Goal: Communication & Community: Participate in discussion

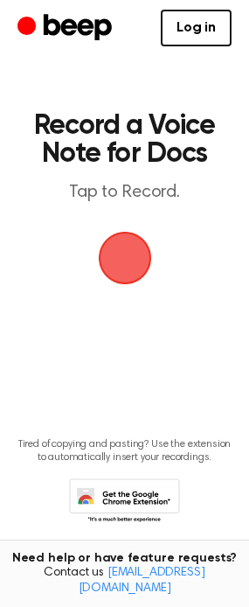
click at [125, 258] on span "button" at bounding box center [123, 257] width 59 height 59
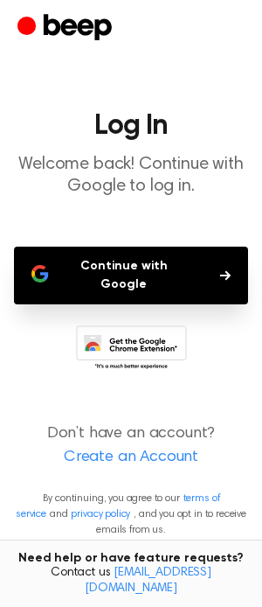
click at [166, 277] on button "Continue with Google" at bounding box center [131, 276] width 234 height 58
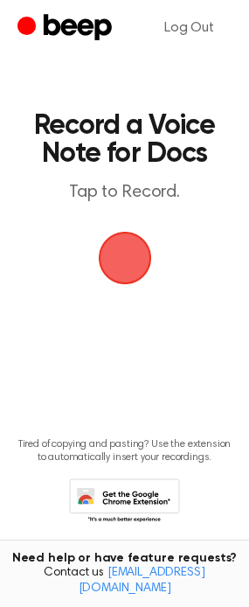
click at [119, 247] on span "button" at bounding box center [124, 258] width 65 height 65
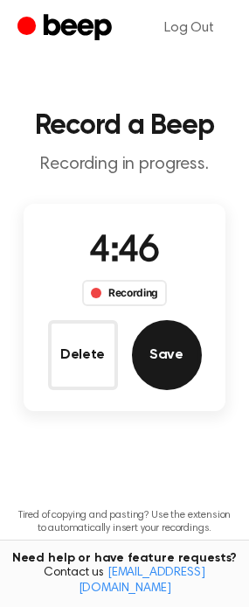
click at [148, 345] on button "Save" at bounding box center [167, 355] width 70 height 70
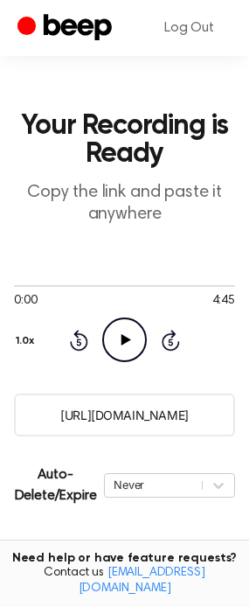
scroll to position [175, 0]
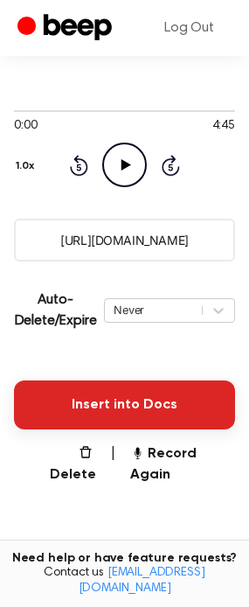
click at [174, 383] on button "Insert into Docs" at bounding box center [124, 404] width 221 height 49
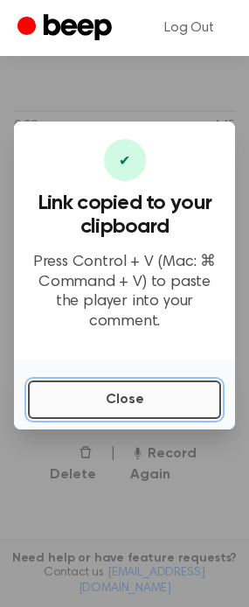
click at [177, 382] on button "Close" at bounding box center [124, 399] width 193 height 38
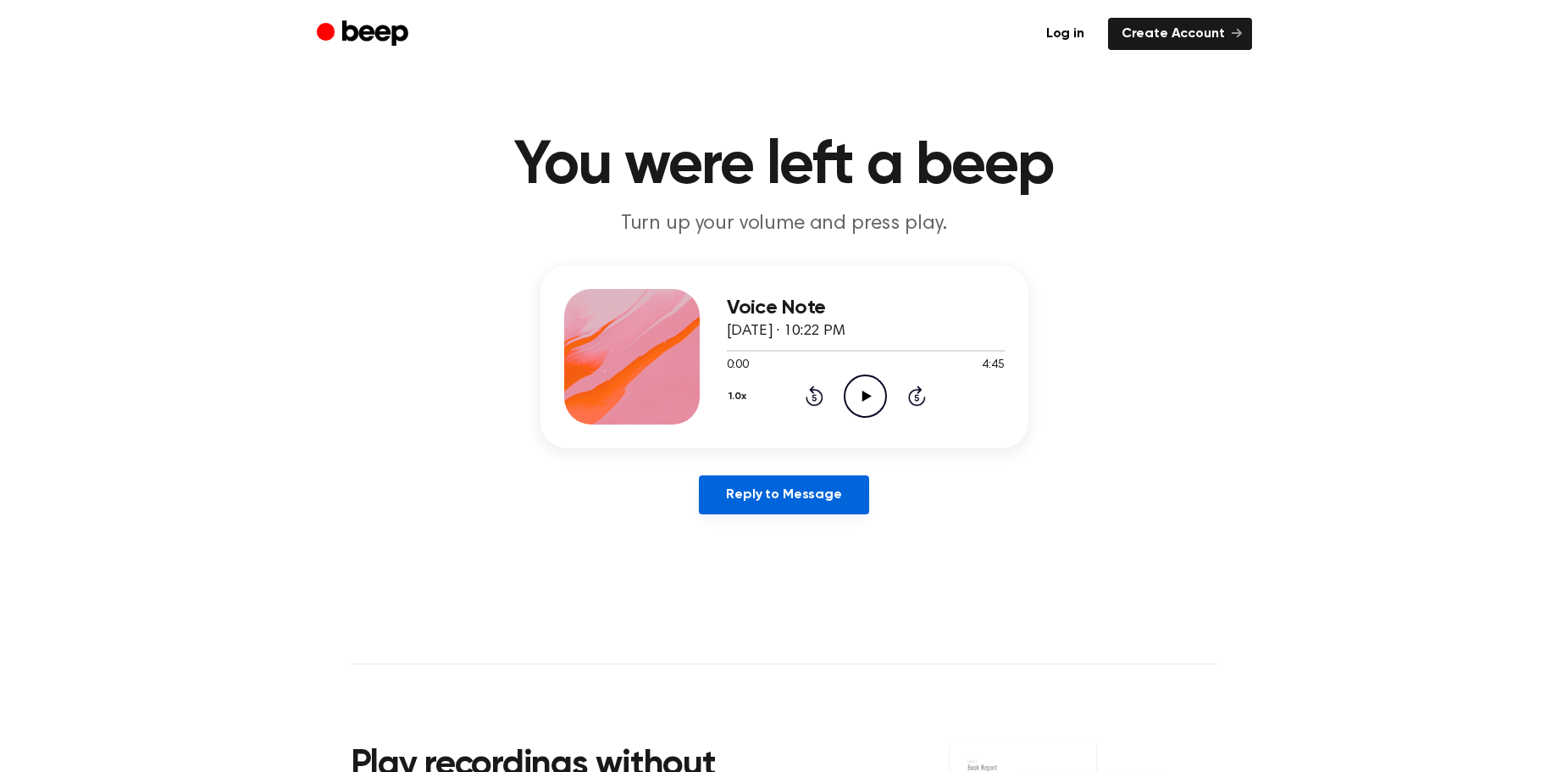
click at [744, 497] on link "Reply to Message" at bounding box center [783, 495] width 169 height 39
click at [875, 407] on icon "Play Audio" at bounding box center [865, 395] width 44 height 44
click at [874, 405] on icon "Pause Audio" at bounding box center [865, 395] width 44 height 44
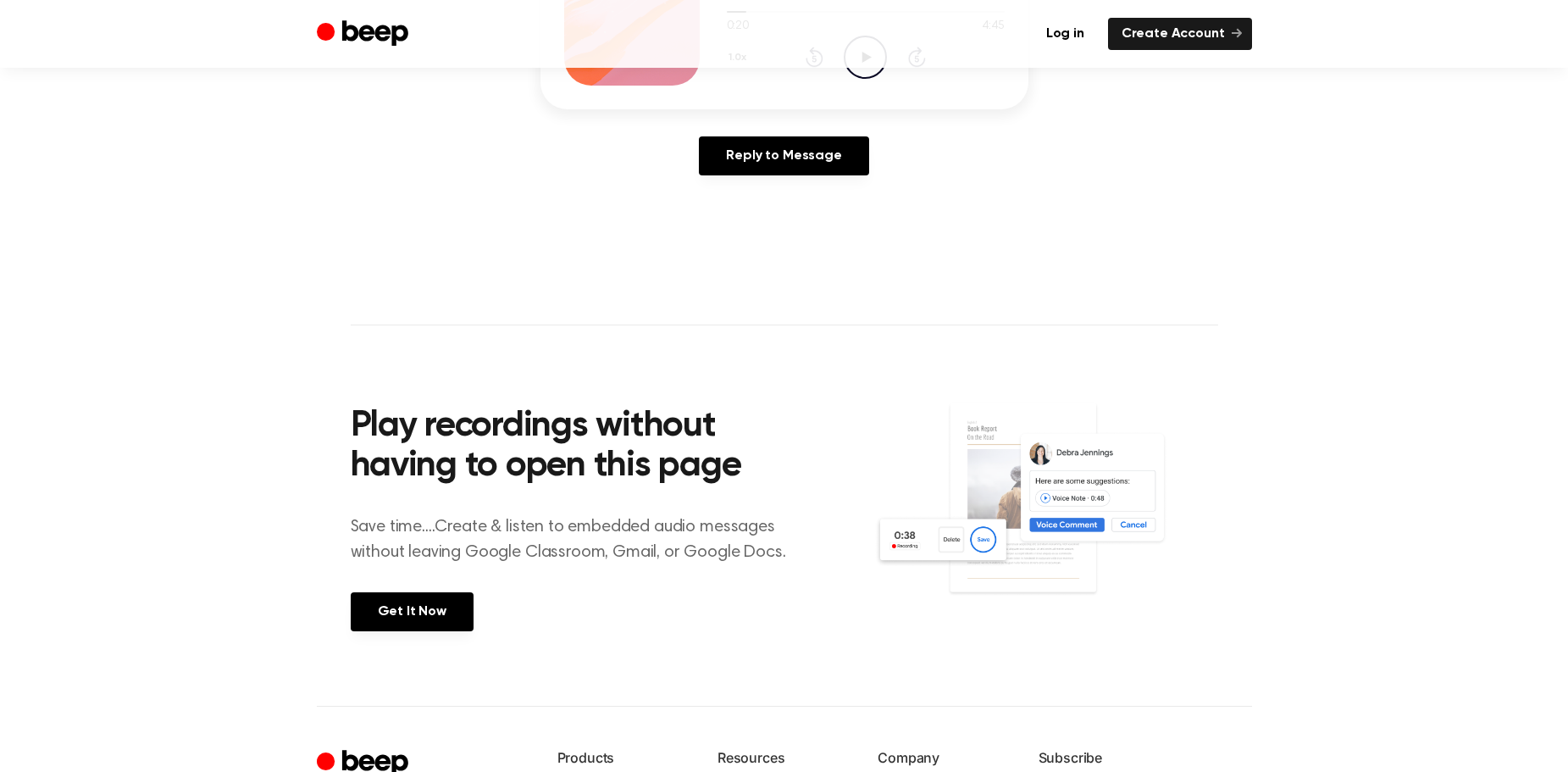
click at [1120, 455] on img at bounding box center [1045, 514] width 343 height 228
click at [904, 634] on section "Play recordings without having to open this page Save time....Create & listen t…" at bounding box center [784, 514] width 867 height 381
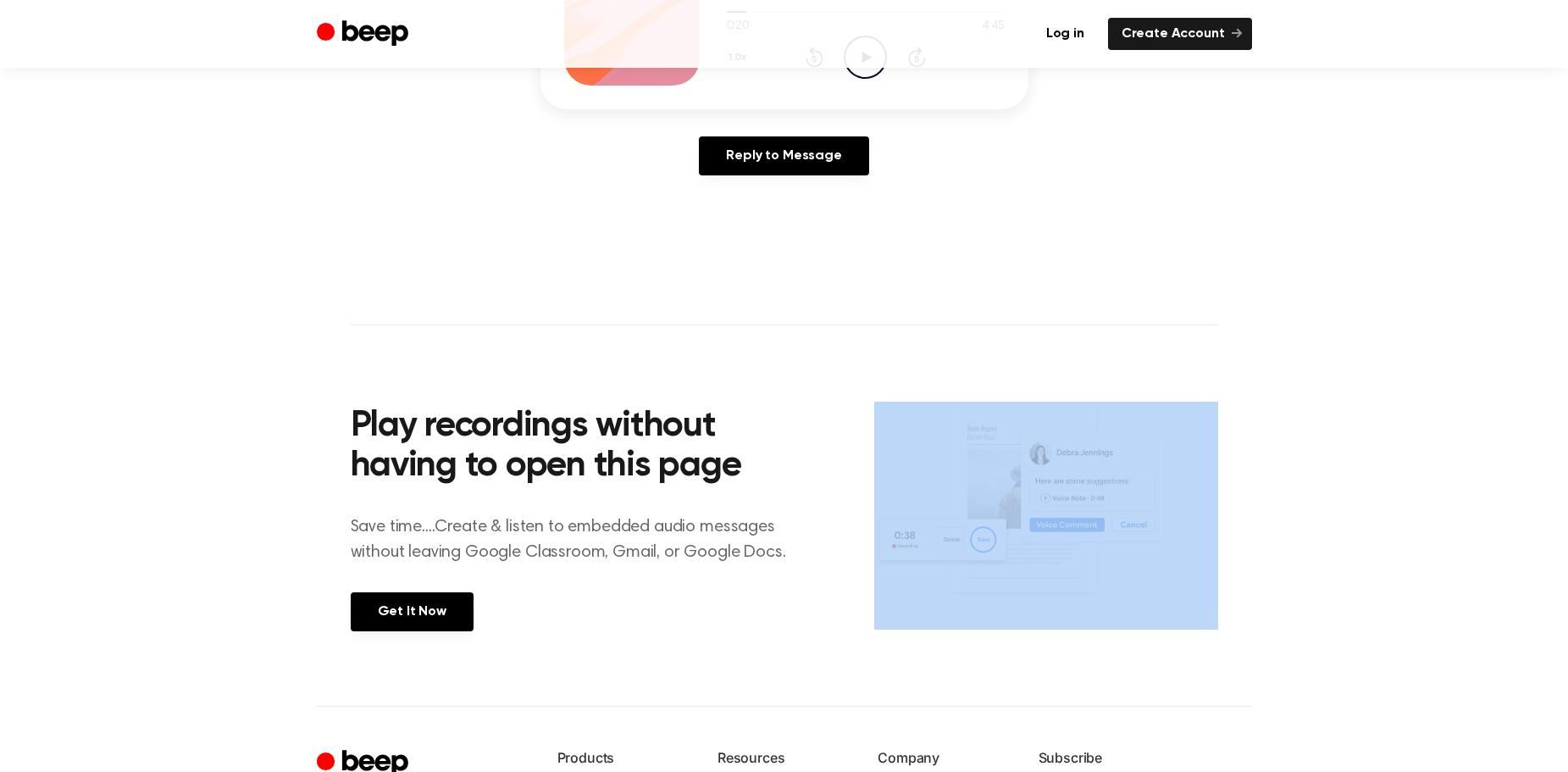
click at [904, 634] on section "Play recordings without having to open this page Save time....Create & listen t…" at bounding box center [784, 514] width 867 height 381
drag, startPoint x: 904, startPoint y: 634, endPoint x: 968, endPoint y: 610, distance: 68.4
click at [912, 625] on section "Play recordings without having to open this page Save time....Create & listen t…" at bounding box center [784, 514] width 867 height 381
click at [1035, 508] on img at bounding box center [1045, 514] width 343 height 228
click at [1145, 381] on section "Play recordings without having to open this page Save time....Create & listen t…" at bounding box center [784, 514] width 867 height 381
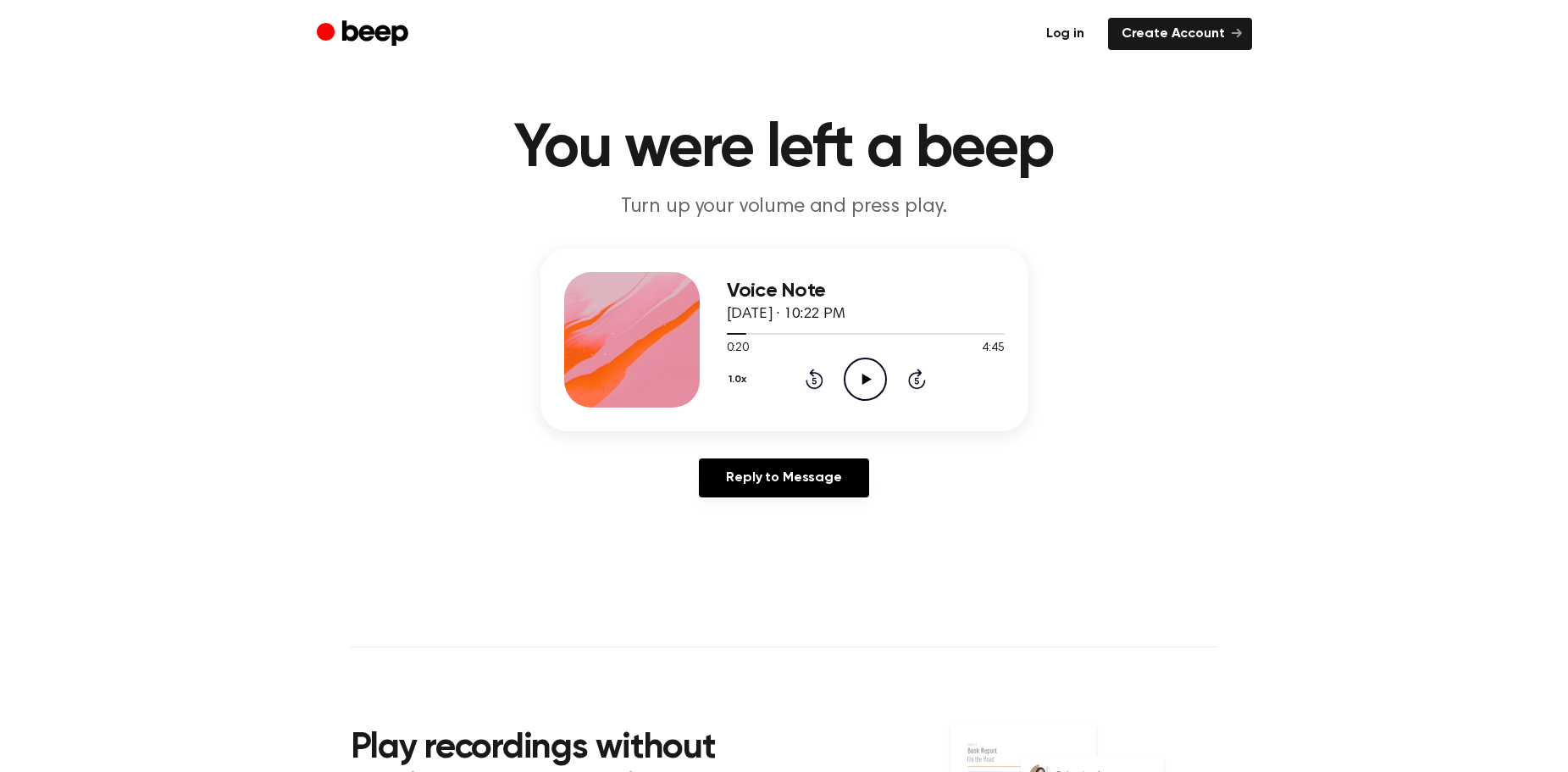
scroll to position [0, 0]
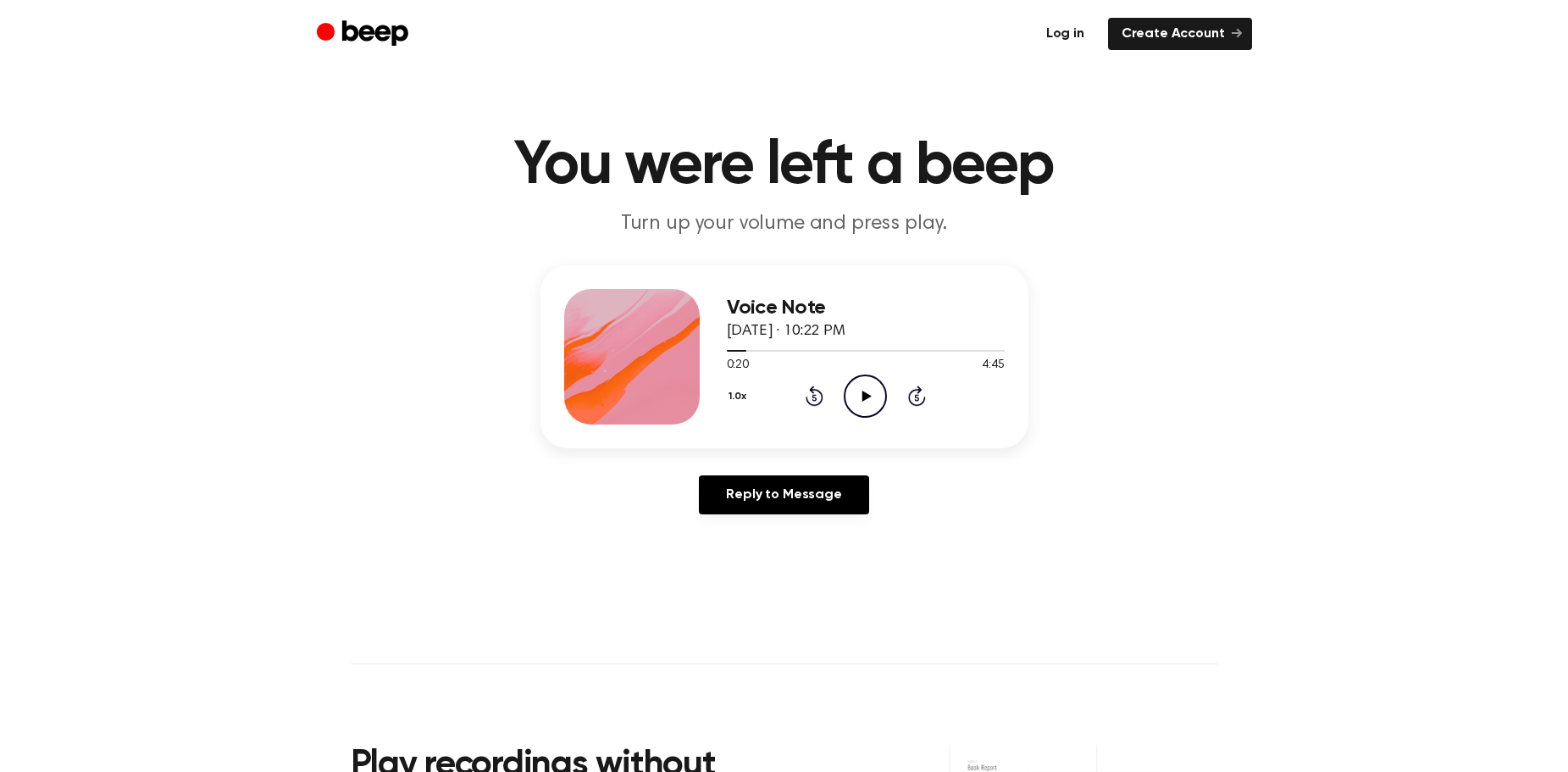
drag, startPoint x: 1029, startPoint y: 145, endPoint x: 1027, endPoint y: 4, distance: 141.0
click at [880, 383] on icon "Play Audio" at bounding box center [865, 395] width 44 height 44
click at [918, 403] on icon at bounding box center [916, 395] width 17 height 20
click at [917, 402] on icon "Skip 5 seconds" at bounding box center [916, 395] width 18 height 22
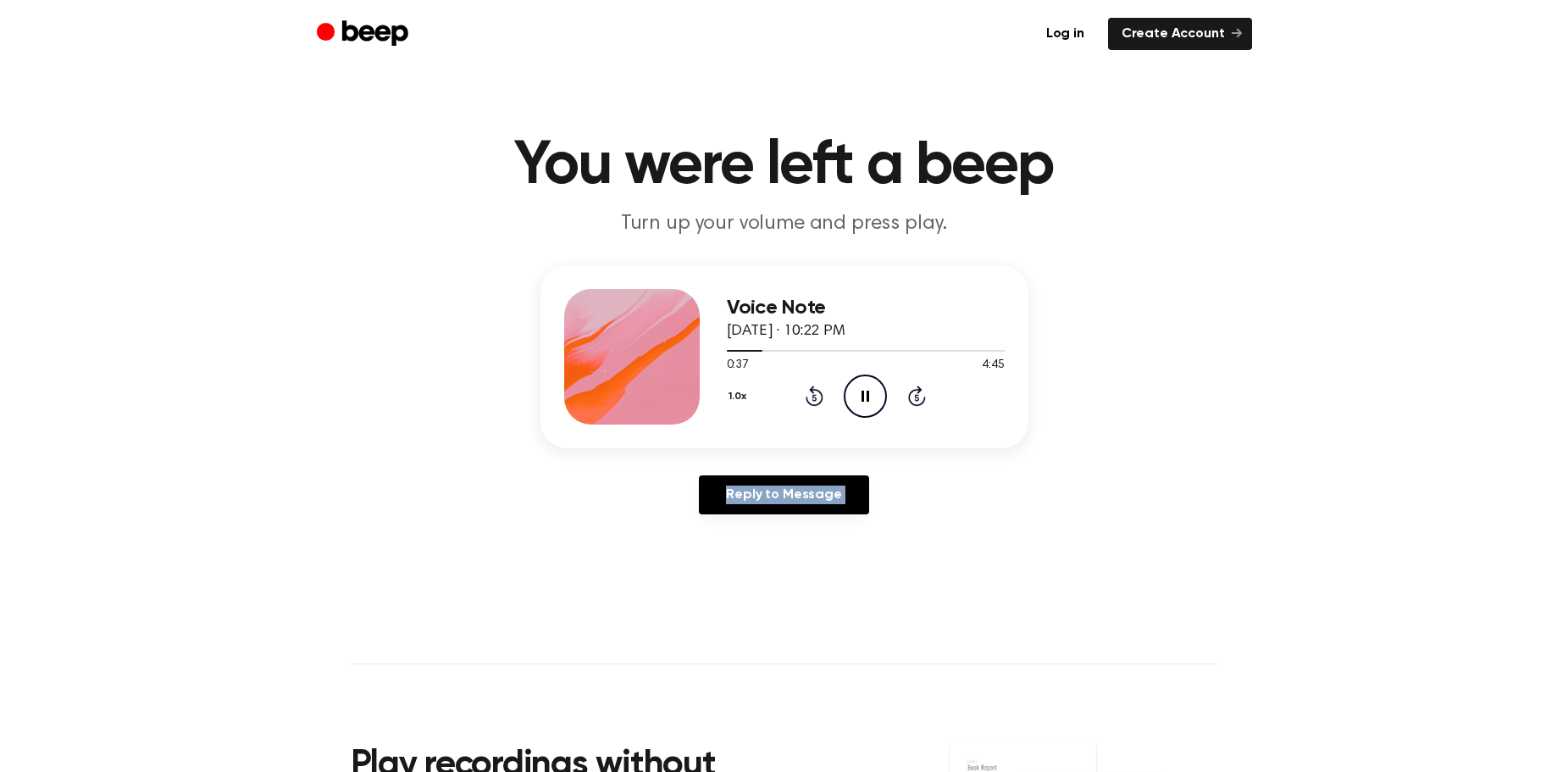
click at [917, 402] on icon "Skip 5 seconds" at bounding box center [916, 395] width 18 height 22
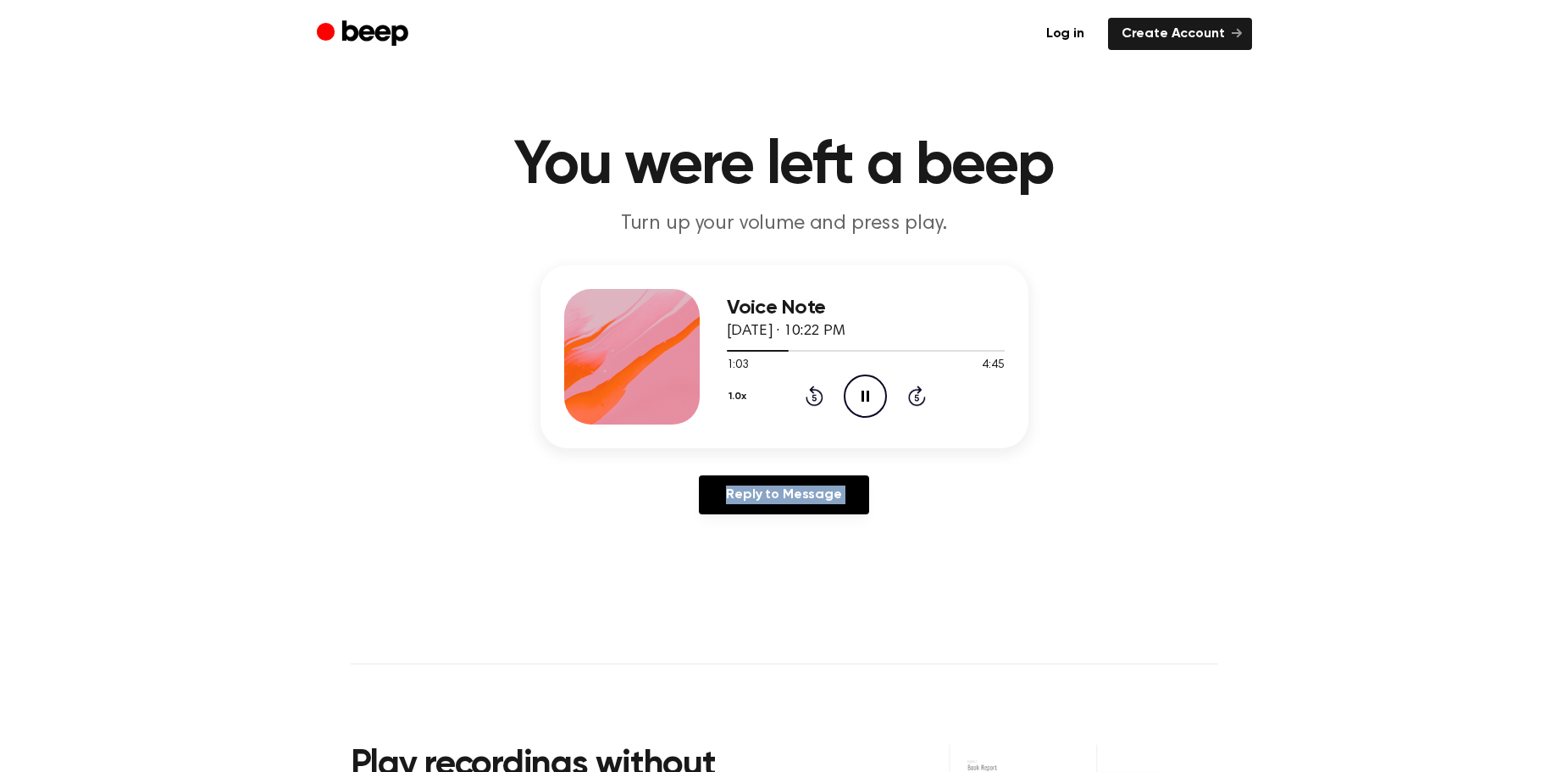
click at [928, 452] on div "Voice Note August 28, 2025 · 10:22 PM 1:03 4:45 Your browser does not support t…" at bounding box center [784, 396] width 1527 height 262
click at [865, 391] on icon "Pause Audio" at bounding box center [865, 395] width 44 height 44
click at [863, 391] on icon at bounding box center [867, 395] width 10 height 11
click at [908, 401] on icon at bounding box center [916, 395] width 17 height 20
